Goal: Information Seeking & Learning: Learn about a topic

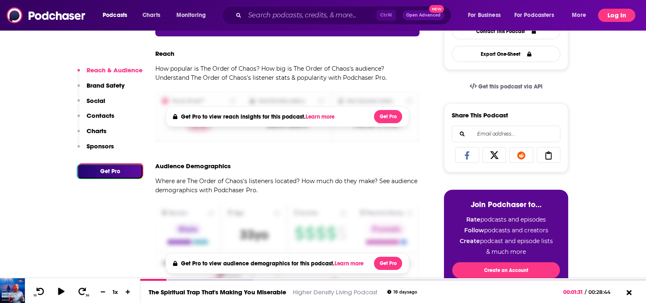
click at [618, 16] on button "Log In" at bounding box center [616, 15] width 37 height 13
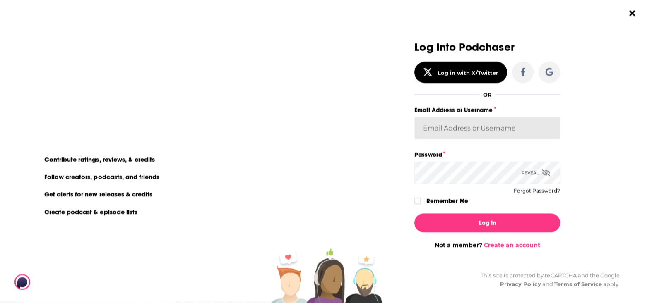
type input "MSanz"
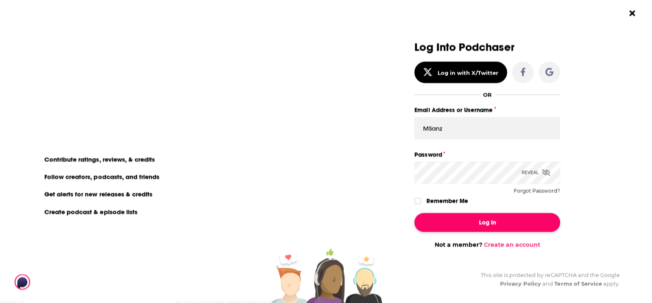
click at [487, 225] on button "Log In" at bounding box center [487, 222] width 146 height 19
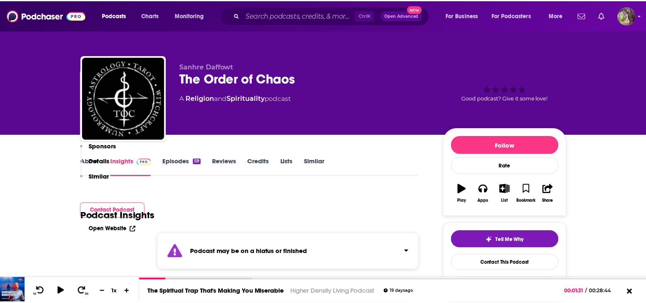
scroll to position [538, 0]
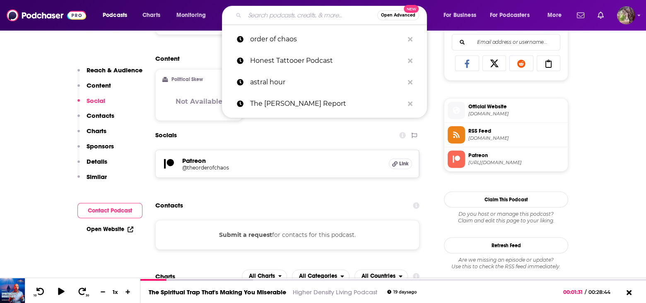
click at [295, 21] on input "Search podcasts, credits, & more..." at bounding box center [311, 15] width 132 height 13
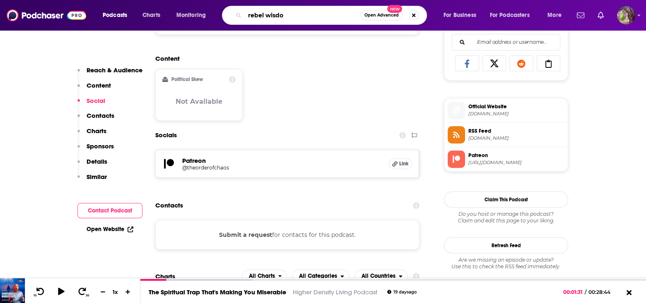
type input "rebel wisdom"
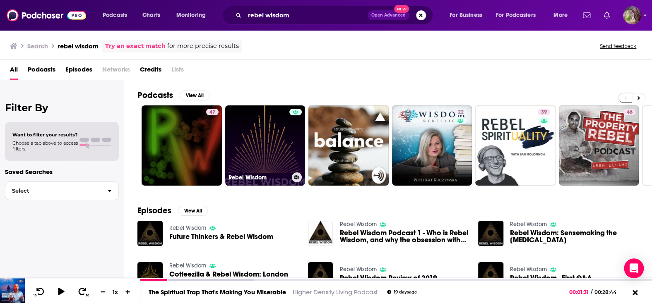
click at [265, 159] on link "Rebel Wisdom" at bounding box center [265, 146] width 80 height 80
